Goal: Task Accomplishment & Management: Use online tool/utility

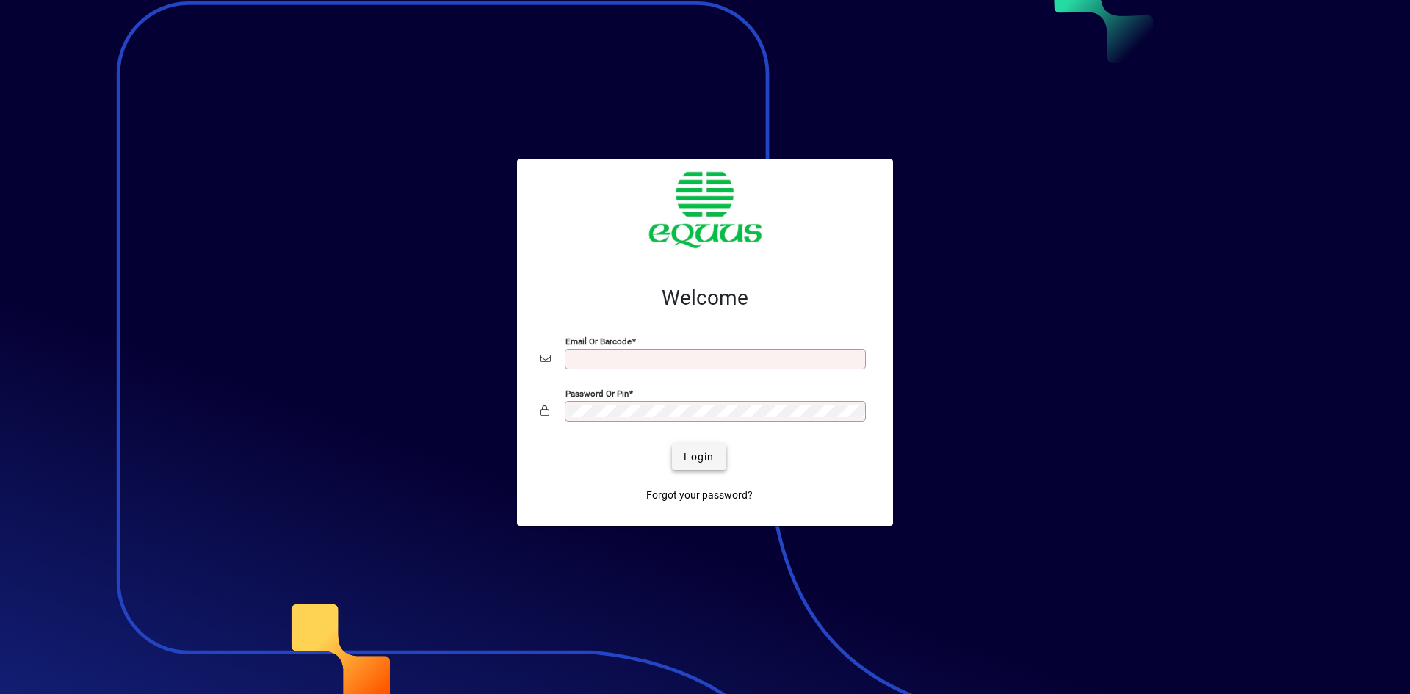
type input "**********"
click at [707, 455] on span "Login" at bounding box center [699, 456] width 30 height 15
type input "**********"
click at [703, 454] on span "Login" at bounding box center [699, 456] width 30 height 15
